Goal: Task Accomplishment & Management: Use online tool/utility

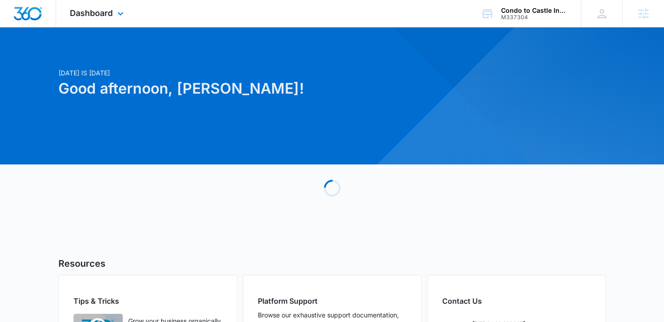
click at [69, 18] on div "Dashboard Apps Reputation Forms CRM Email Social POS Content Ads Intelligence F…" at bounding box center [97, 13] width 83 height 27
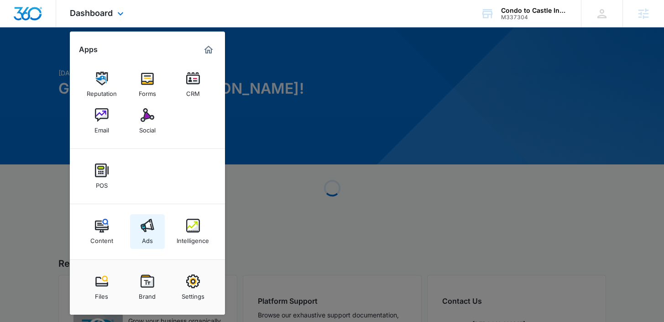
click at [146, 235] on div "Ads" at bounding box center [147, 238] width 11 height 12
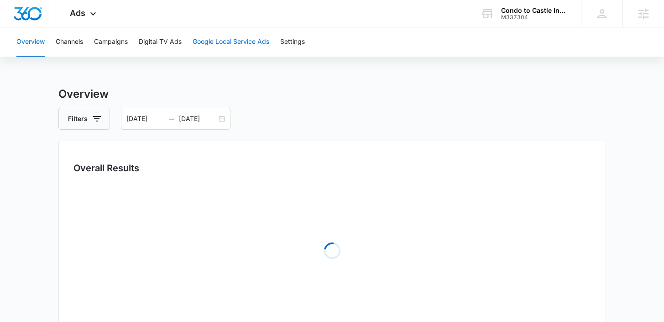
click at [216, 43] on button "Google Local Service Ads" at bounding box center [230, 41] width 77 height 29
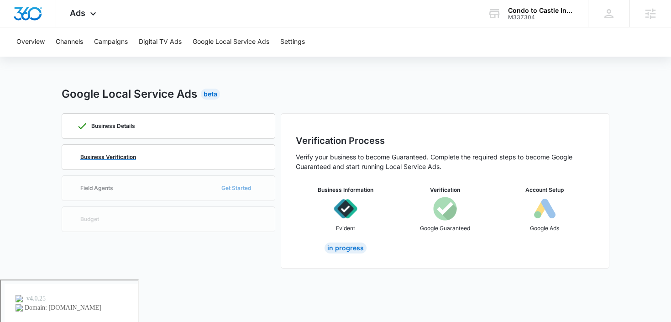
click at [130, 155] on p "Business Verification" at bounding box center [108, 156] width 56 height 5
